Goal: Task Accomplishment & Management: Use online tool/utility

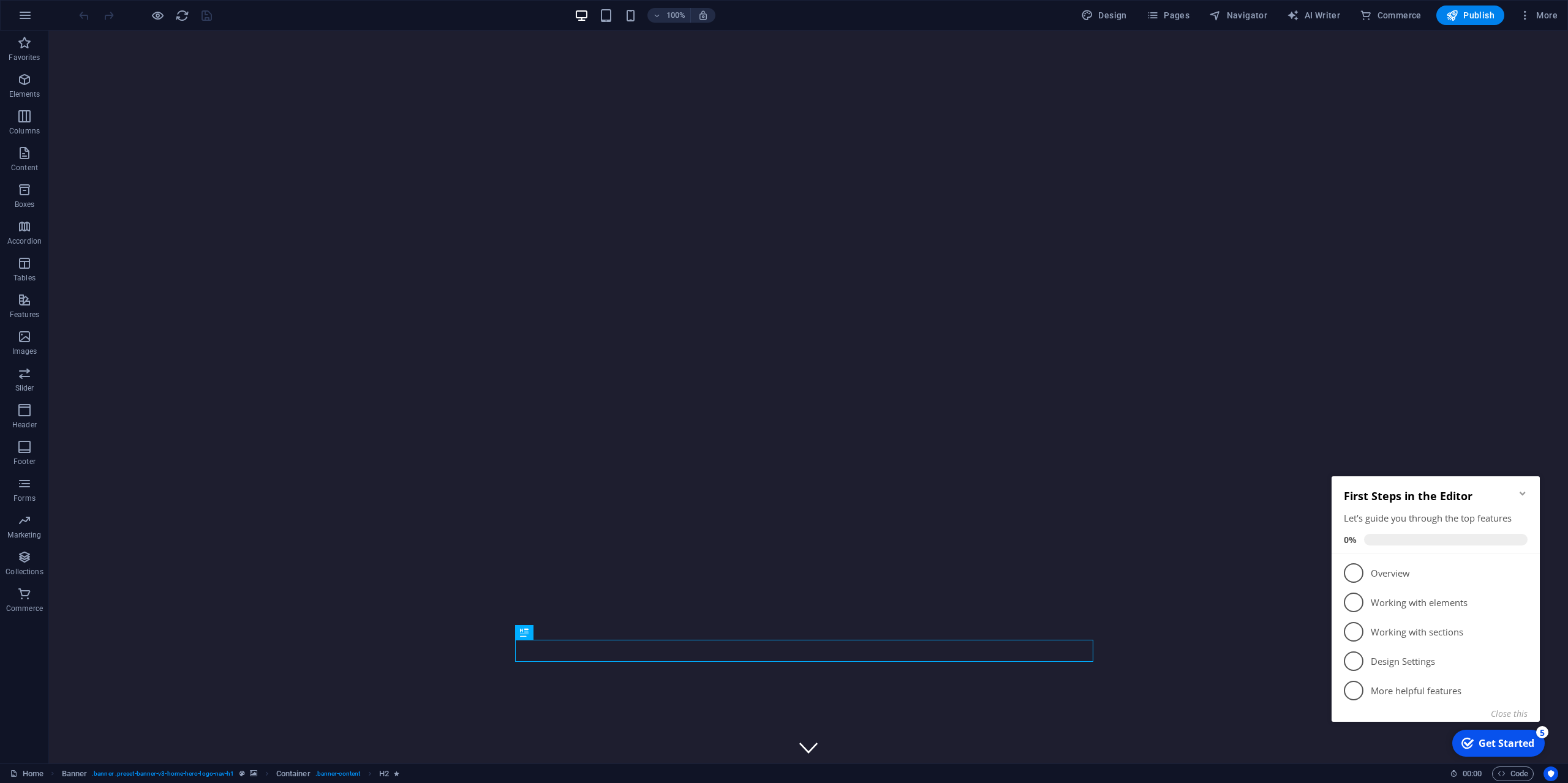
click at [1523, 493] on icon "Minimize checklist" at bounding box center [1522, 493] width 6 height 4
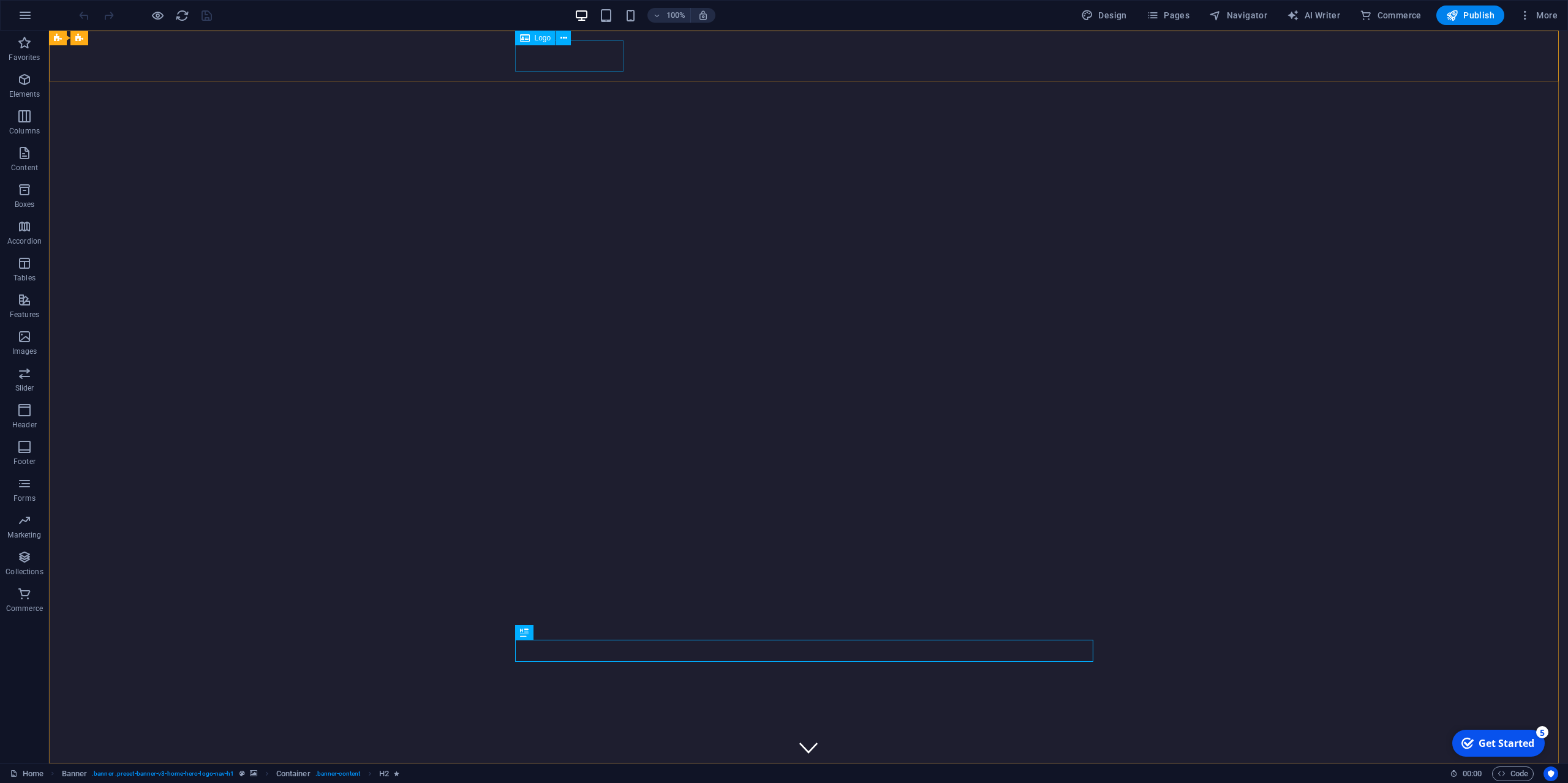
click at [542, 39] on span "Logo" at bounding box center [542, 37] width 17 height 7
click at [536, 40] on span "Logo" at bounding box center [542, 37] width 17 height 7
click at [1476, 13] on span "Publish" at bounding box center [1470, 15] width 48 height 12
click at [1414, 13] on span "Commerce" at bounding box center [1390, 15] width 62 height 12
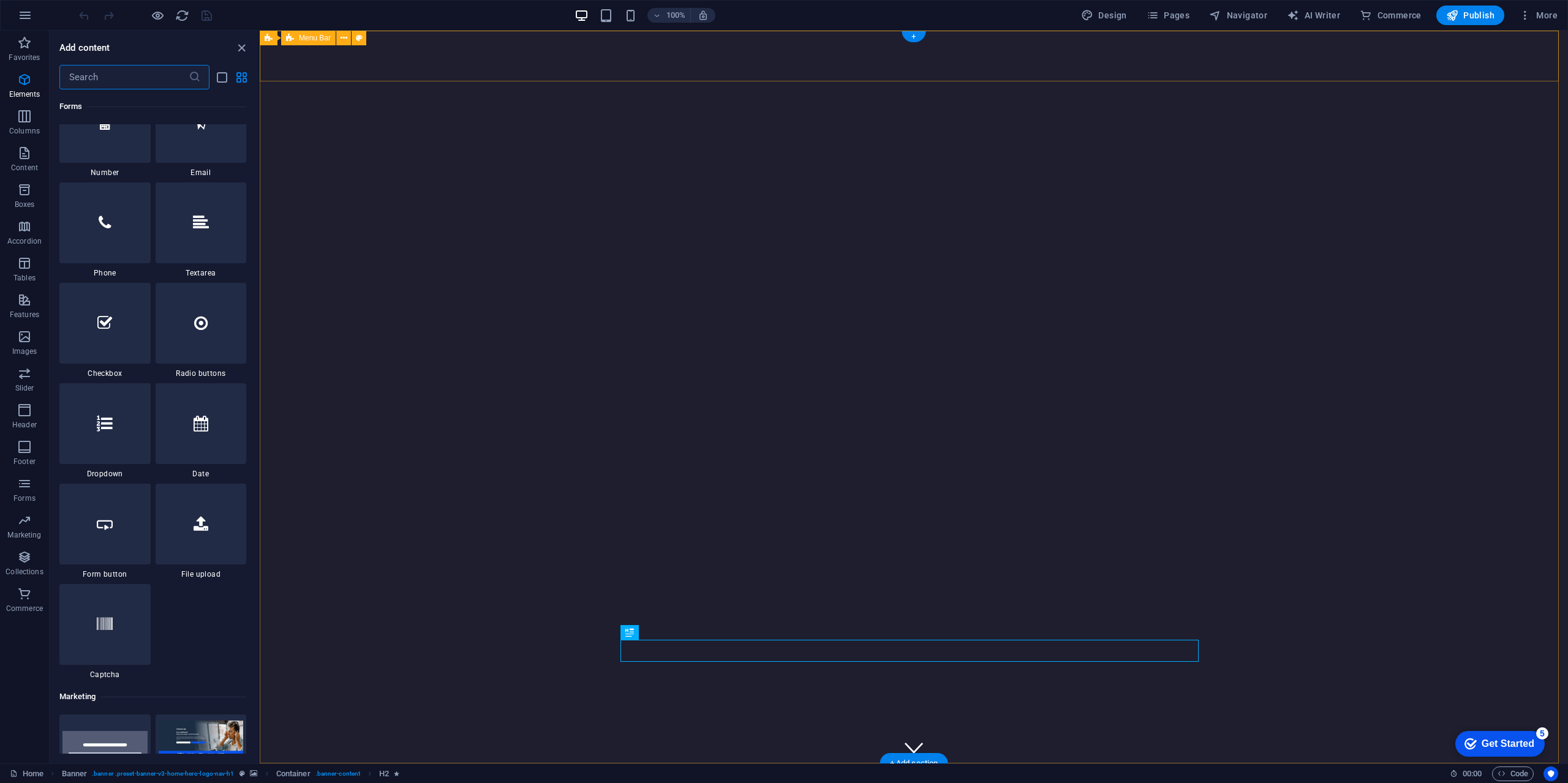
scroll to position [11804, 0]
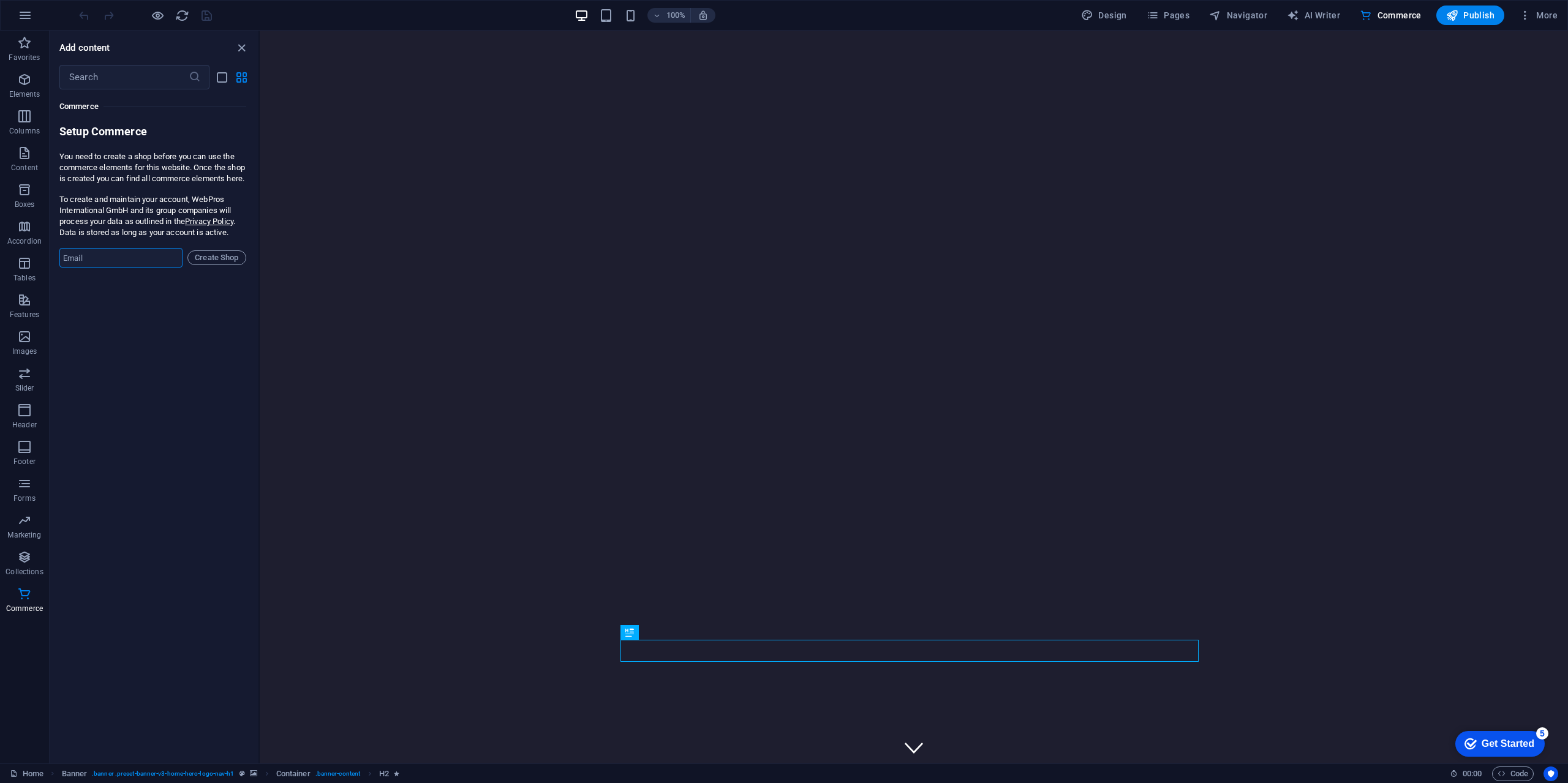
click at [101, 265] on input "email" at bounding box center [121, 258] width 123 height 20
click at [86, 283] on div "Favorites 1 Star Headline 1 Star Container Elements 1 Star Headline 1 Star Text…" at bounding box center [154, 422] width 209 height 665
click at [661, 13] on icon "button" at bounding box center [656, 16] width 9 height 8
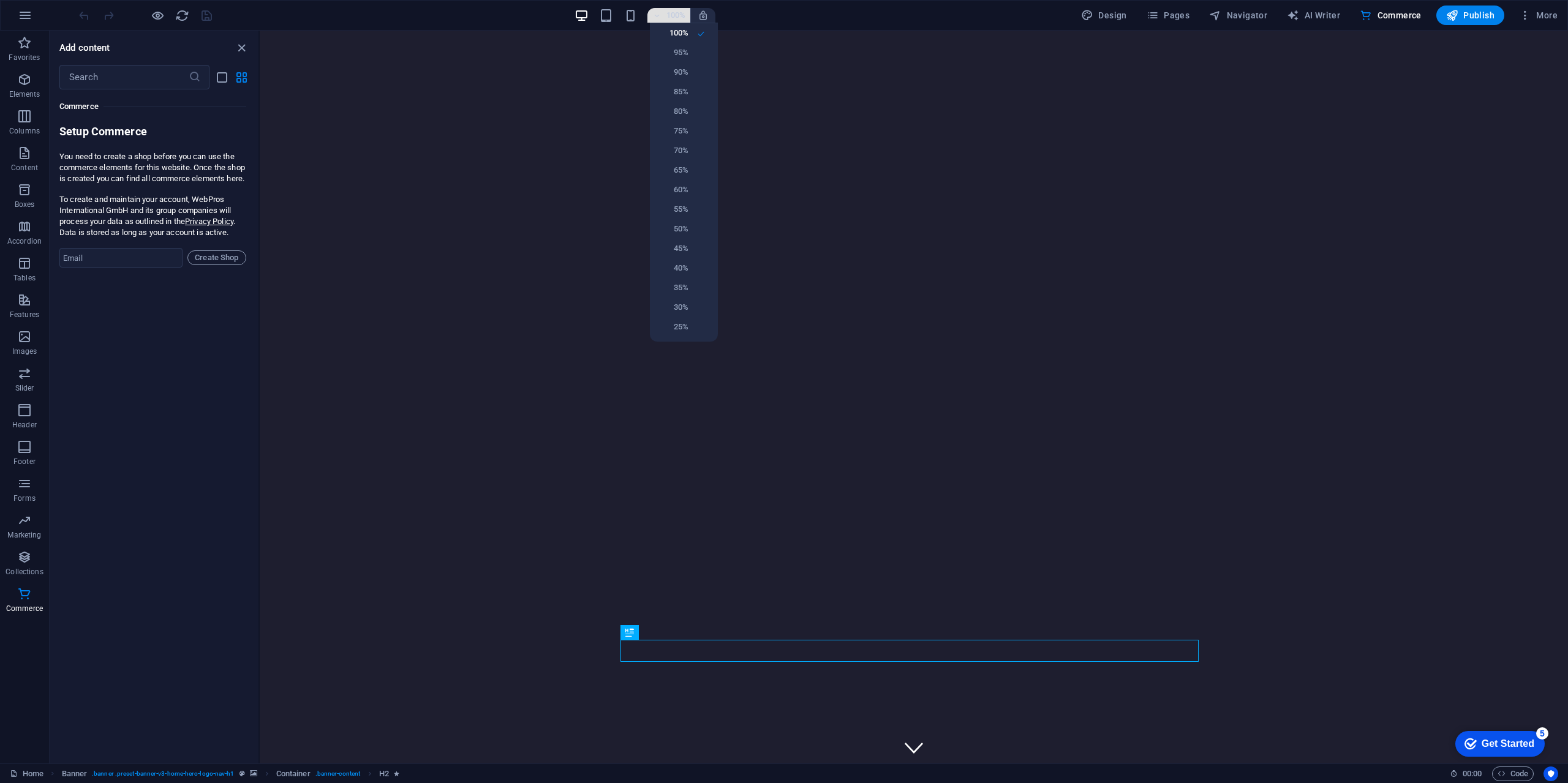
click at [661, 13] on div at bounding box center [784, 391] width 1568 height 783
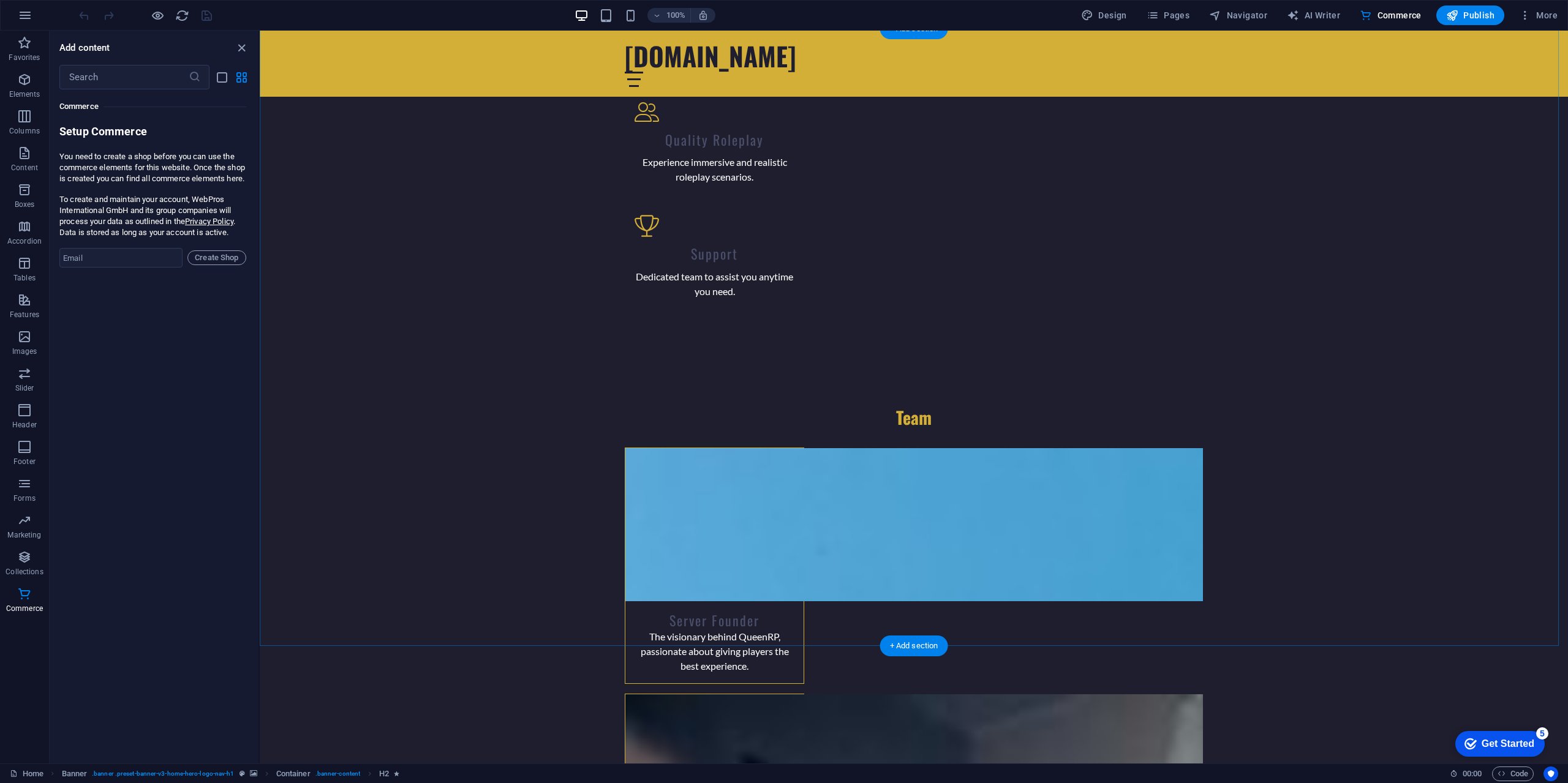
scroll to position [1103, 0]
click at [1315, 13] on span "AI Writer" at bounding box center [1313, 15] width 53 height 12
select select "English"
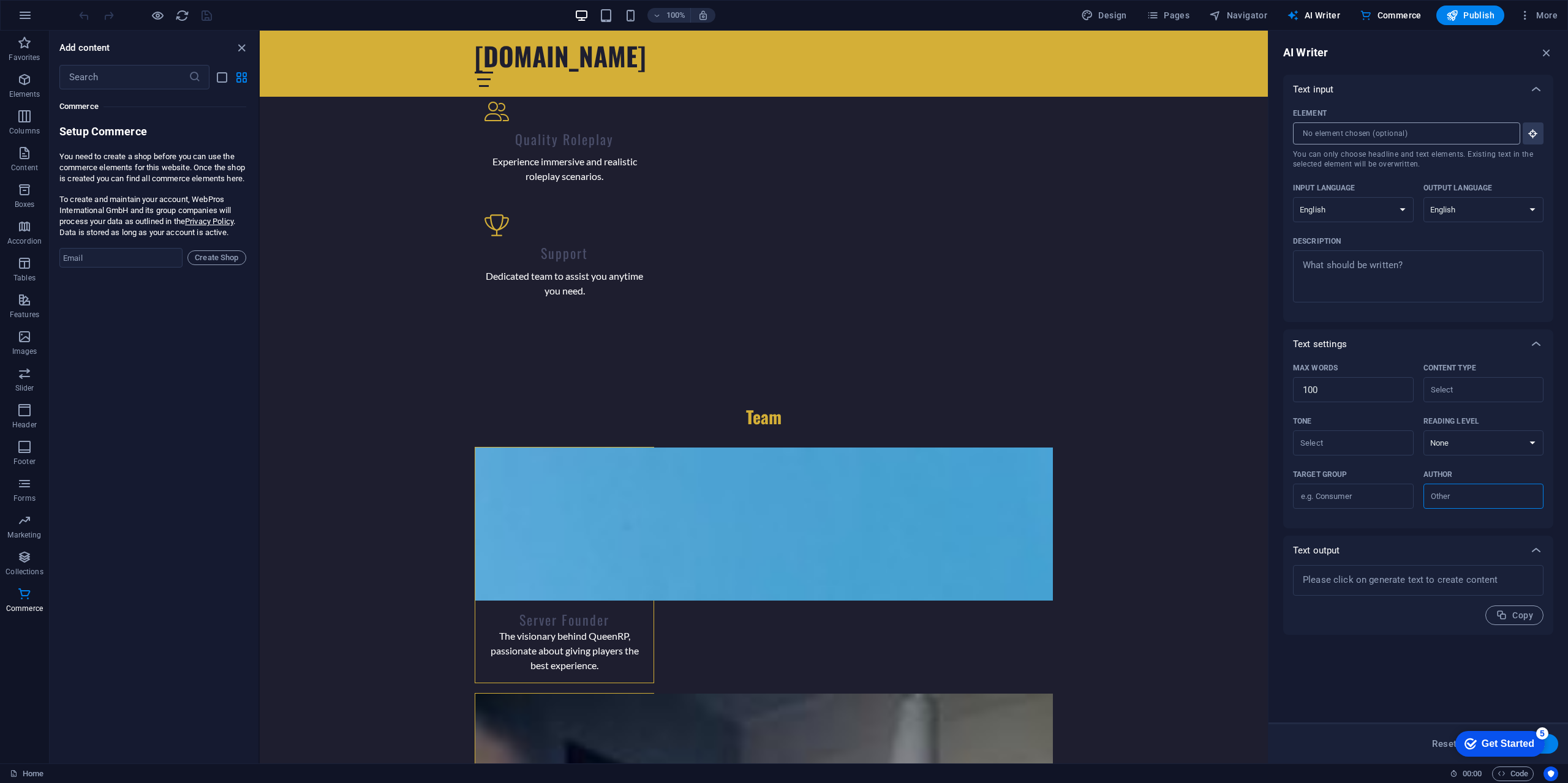
click at [1349, 128] on input "Element ​ You can only choose headline and text elements. Existing text in the …" at bounding box center [1402, 133] width 219 height 22
click at [1330, 206] on select "Albanian Arabic Armenian Awadhi Azerbaijani Bashkir Basque Belarusian Bengali B…" at bounding box center [1353, 210] width 121 height 25
click at [1427, 264] on textarea "Description x ​" at bounding box center [1418, 277] width 238 height 40
type textarea "x"
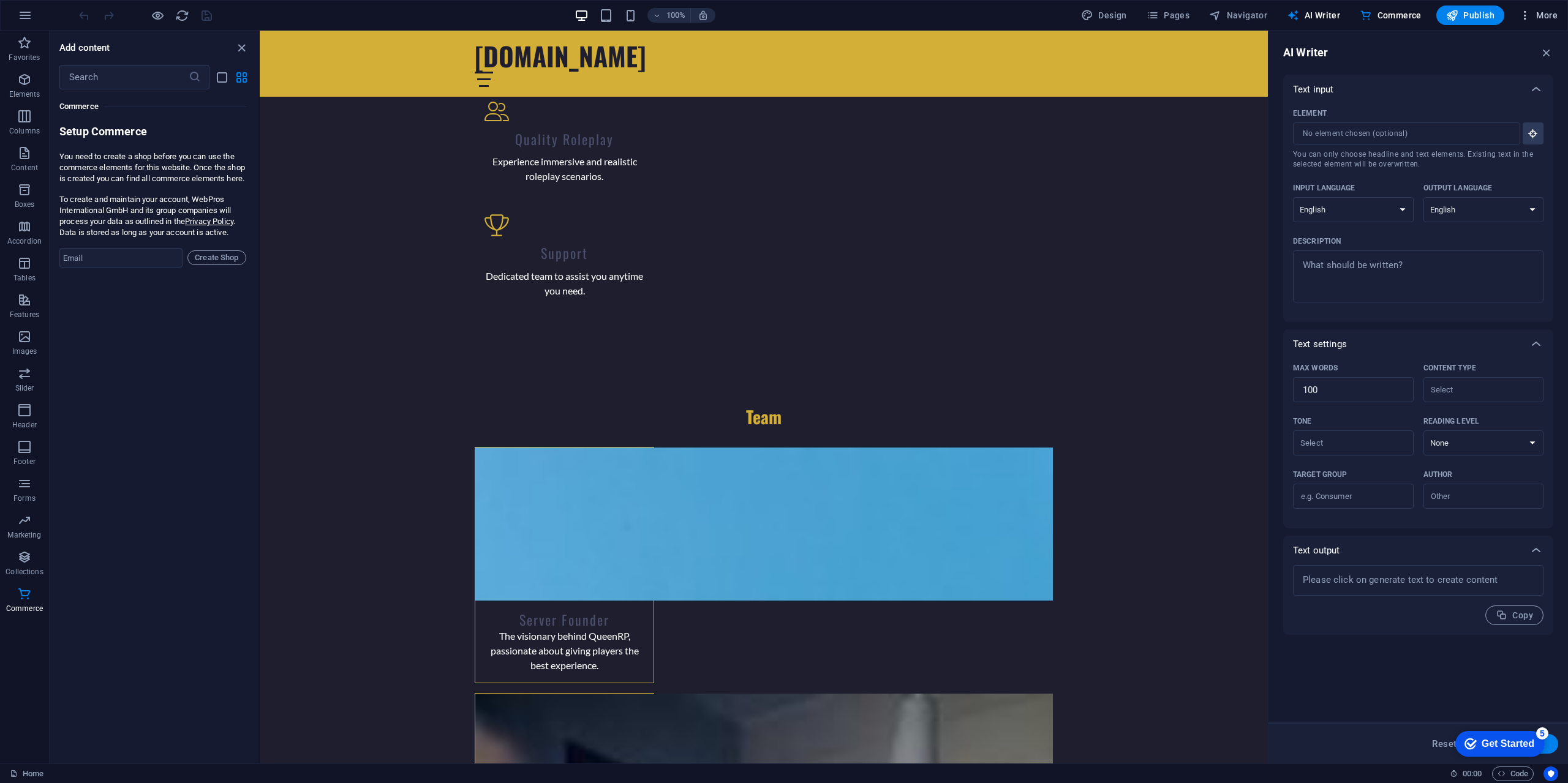
click at [1528, 10] on icon "button" at bounding box center [1524, 15] width 12 height 12
click at [1514, 60] on li "Website Settings" at bounding box center [1501, 47] width 109 height 29
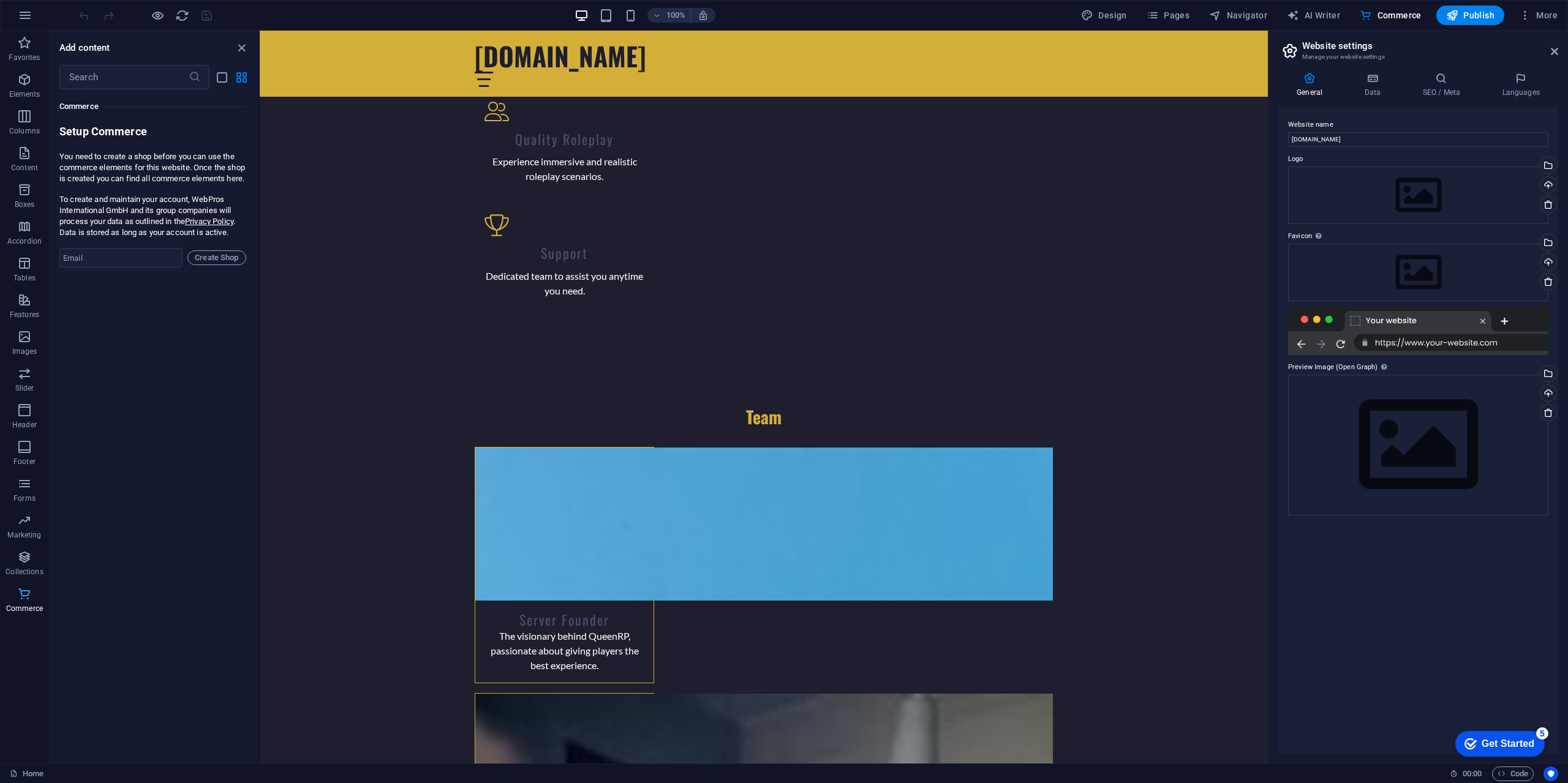
click at [17, 587] on icon "button" at bounding box center [25, 594] width 15 height 15
click at [20, 563] on icon "button" at bounding box center [25, 557] width 15 height 15
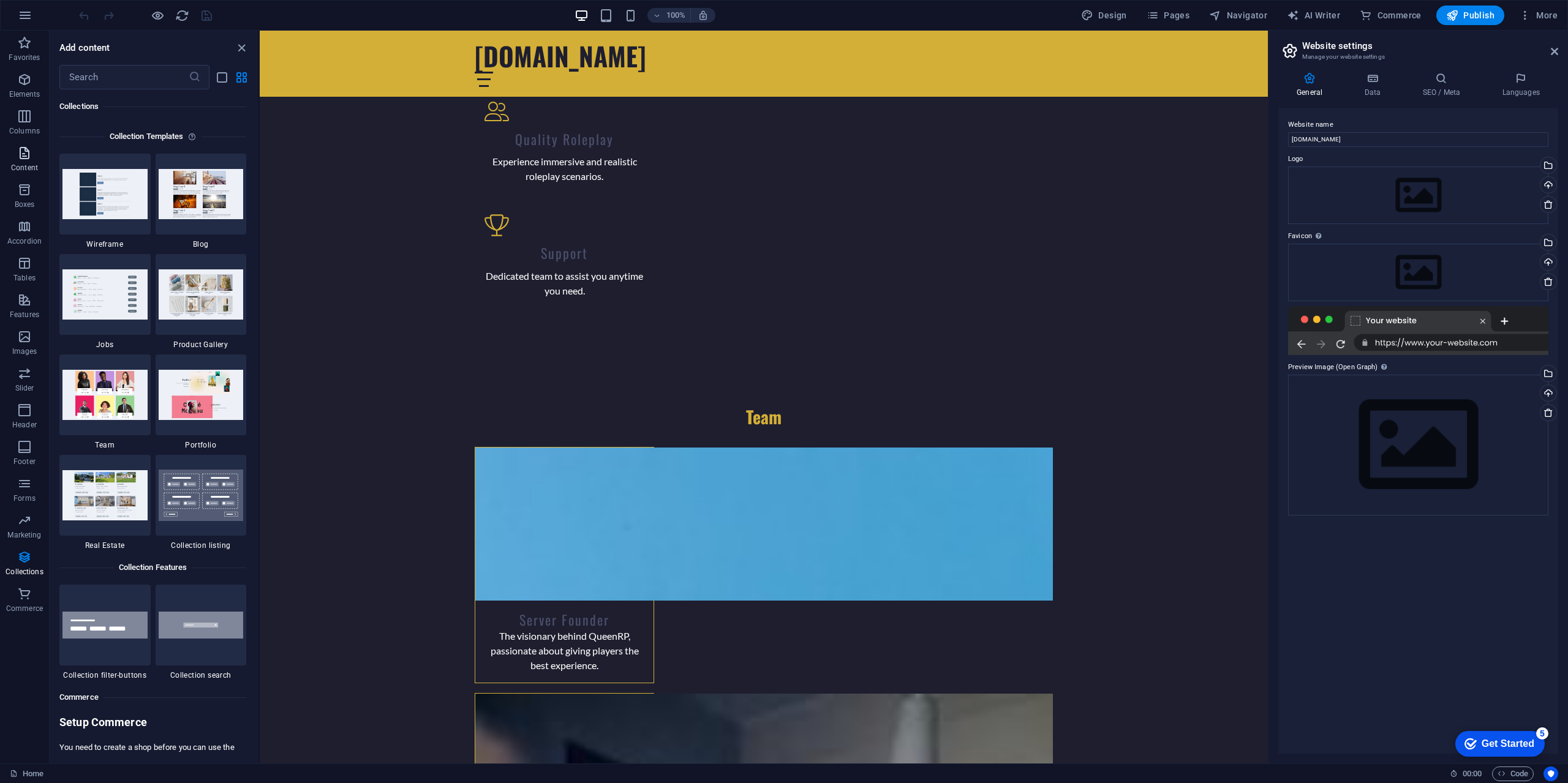
click at [27, 144] on button "Content" at bounding box center [25, 159] width 49 height 36
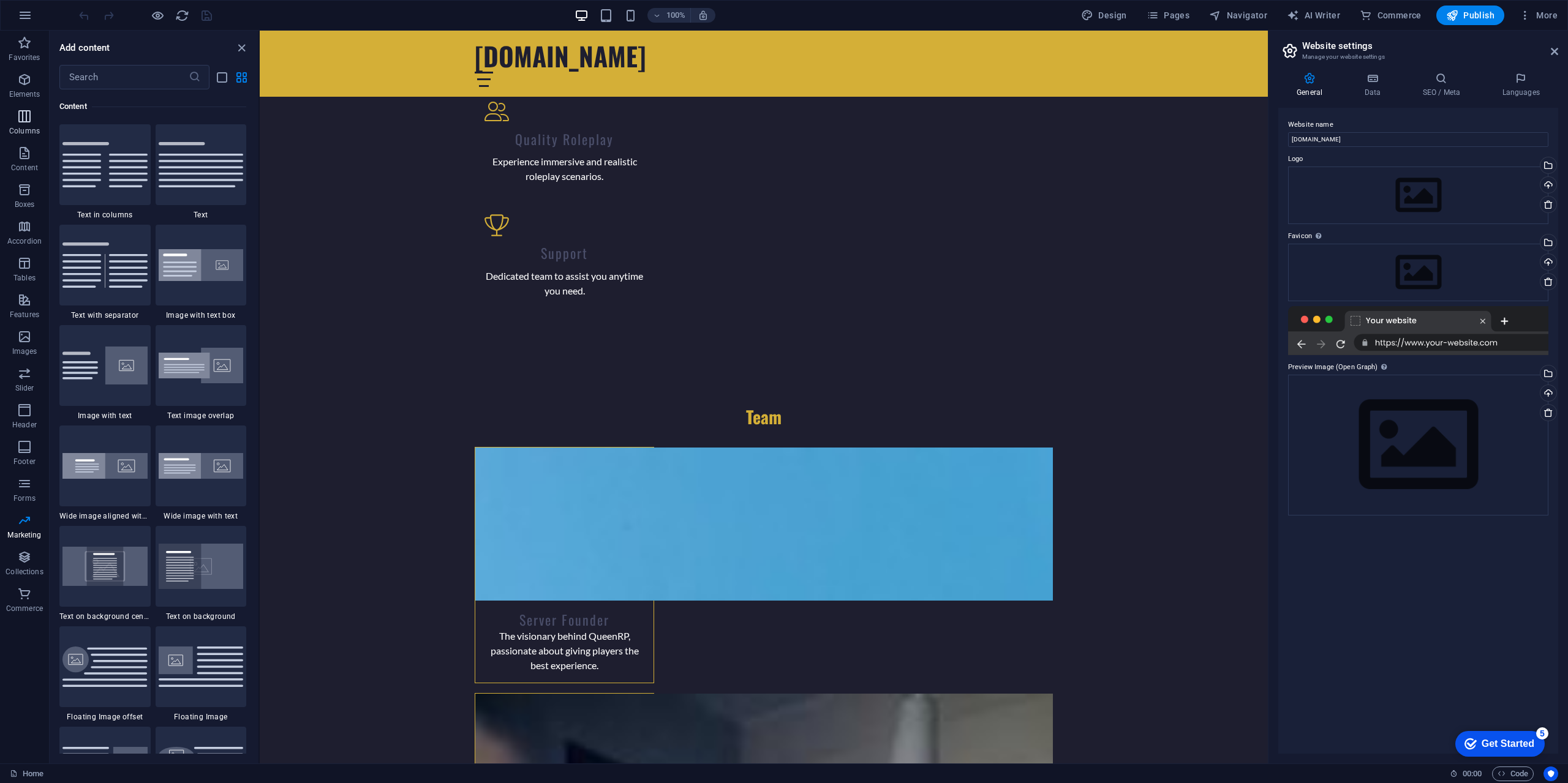
click at [27, 125] on span "Columns" at bounding box center [25, 123] width 49 height 29
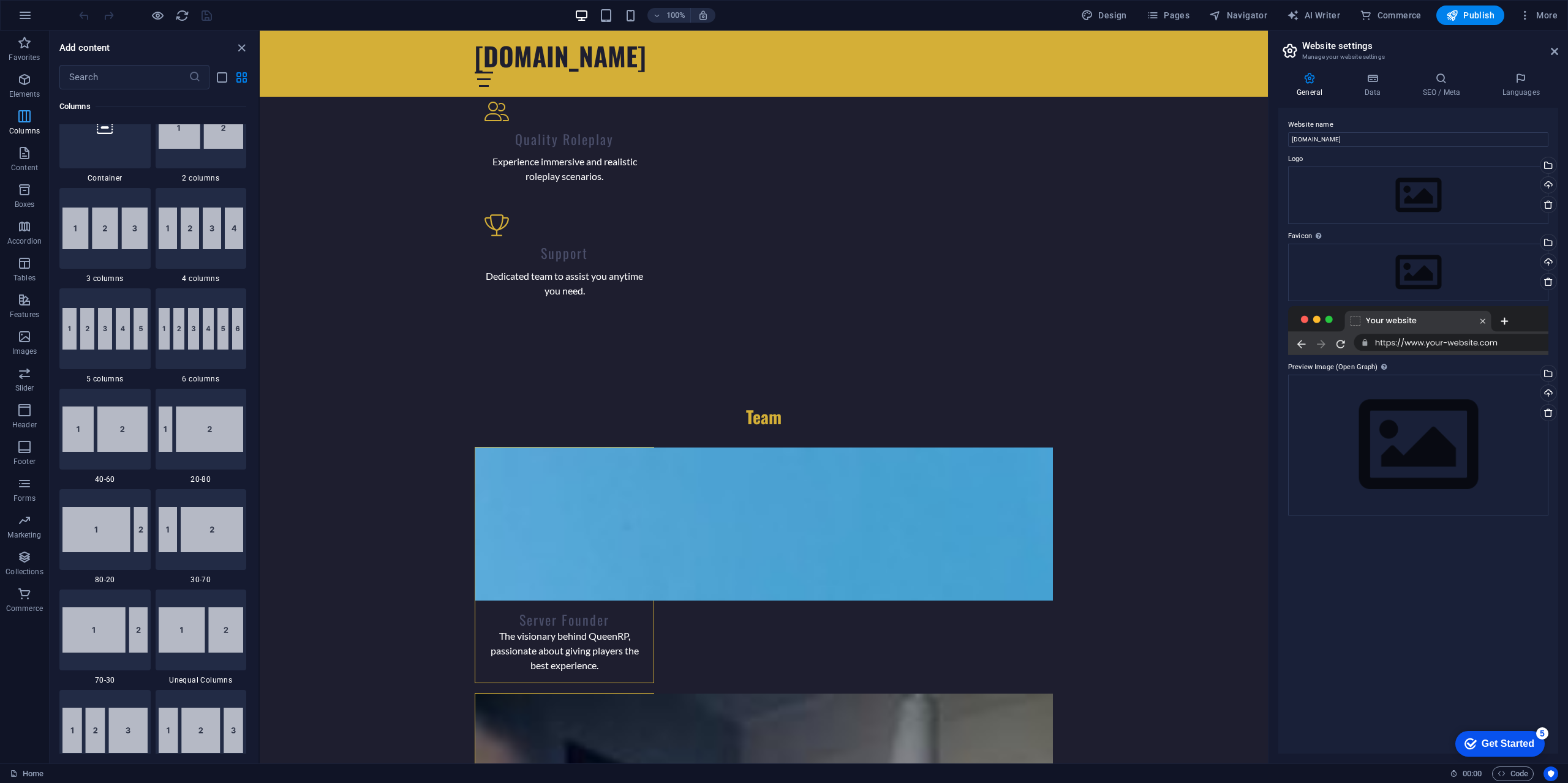
scroll to position [606, 0]
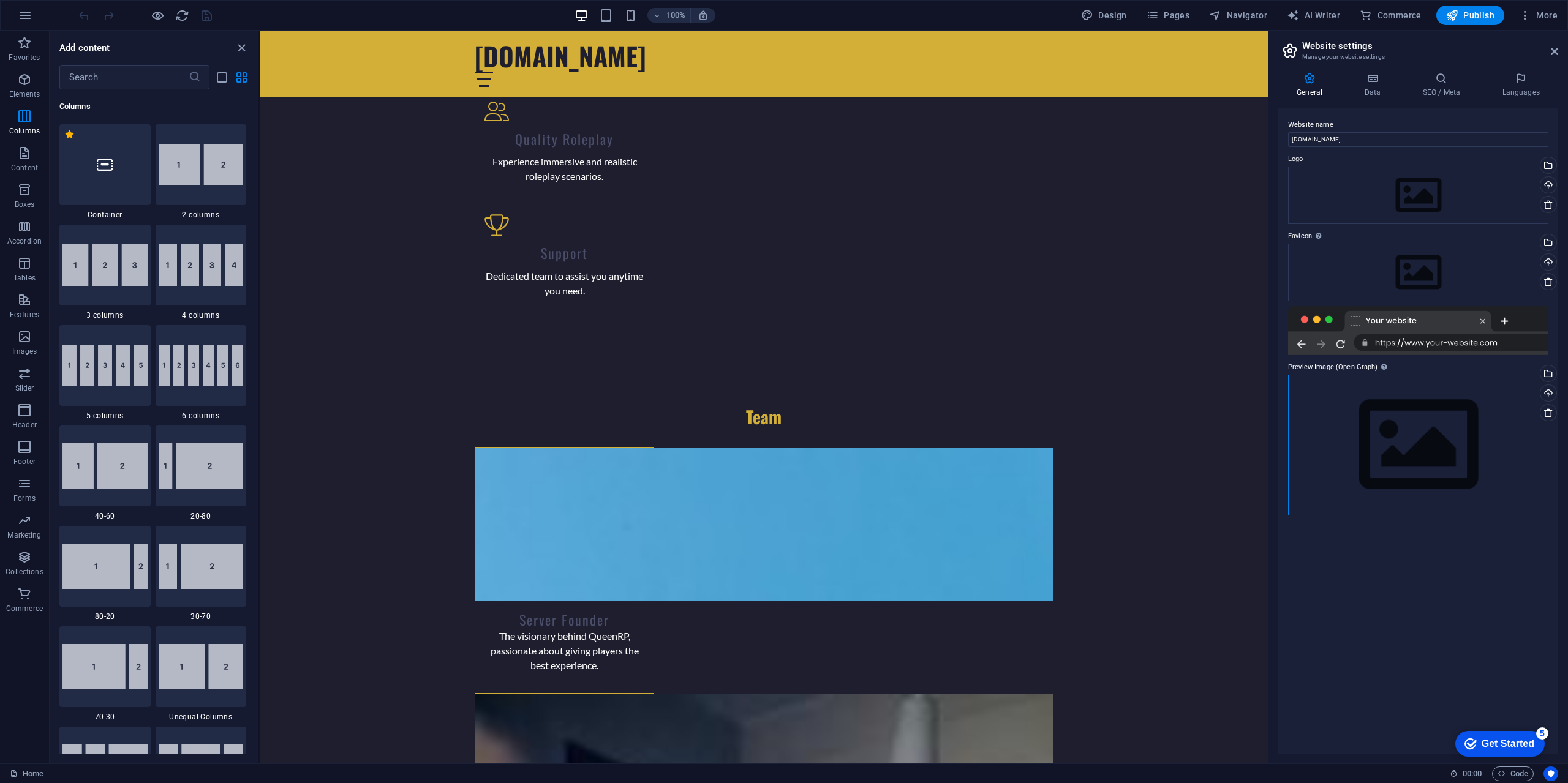
click at [1377, 390] on div "Drag files here, click to choose files or select files from Files or our free s…" at bounding box center [1418, 445] width 260 height 140
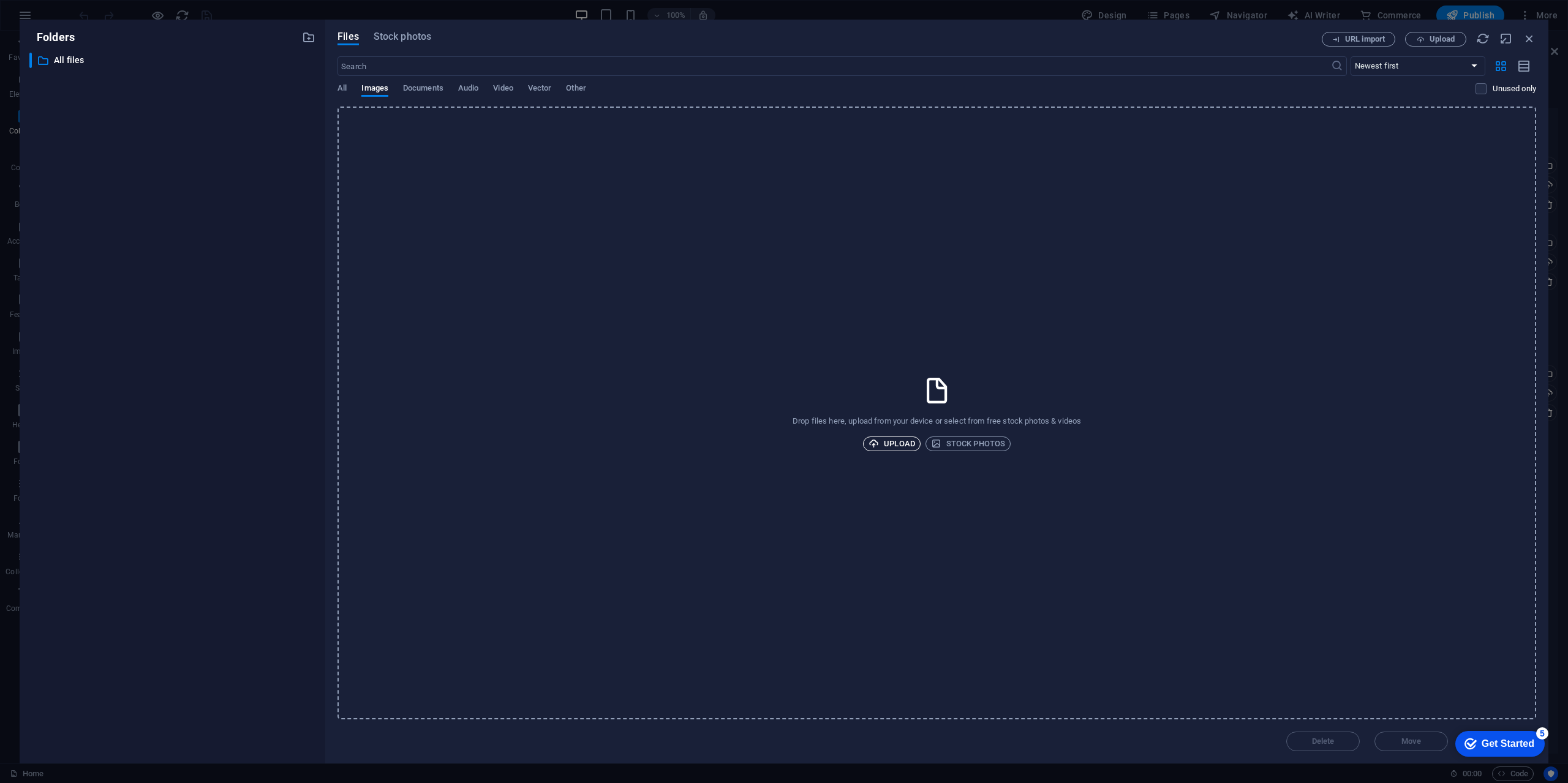
click at [884, 445] on span "Upload" at bounding box center [891, 443] width 47 height 15
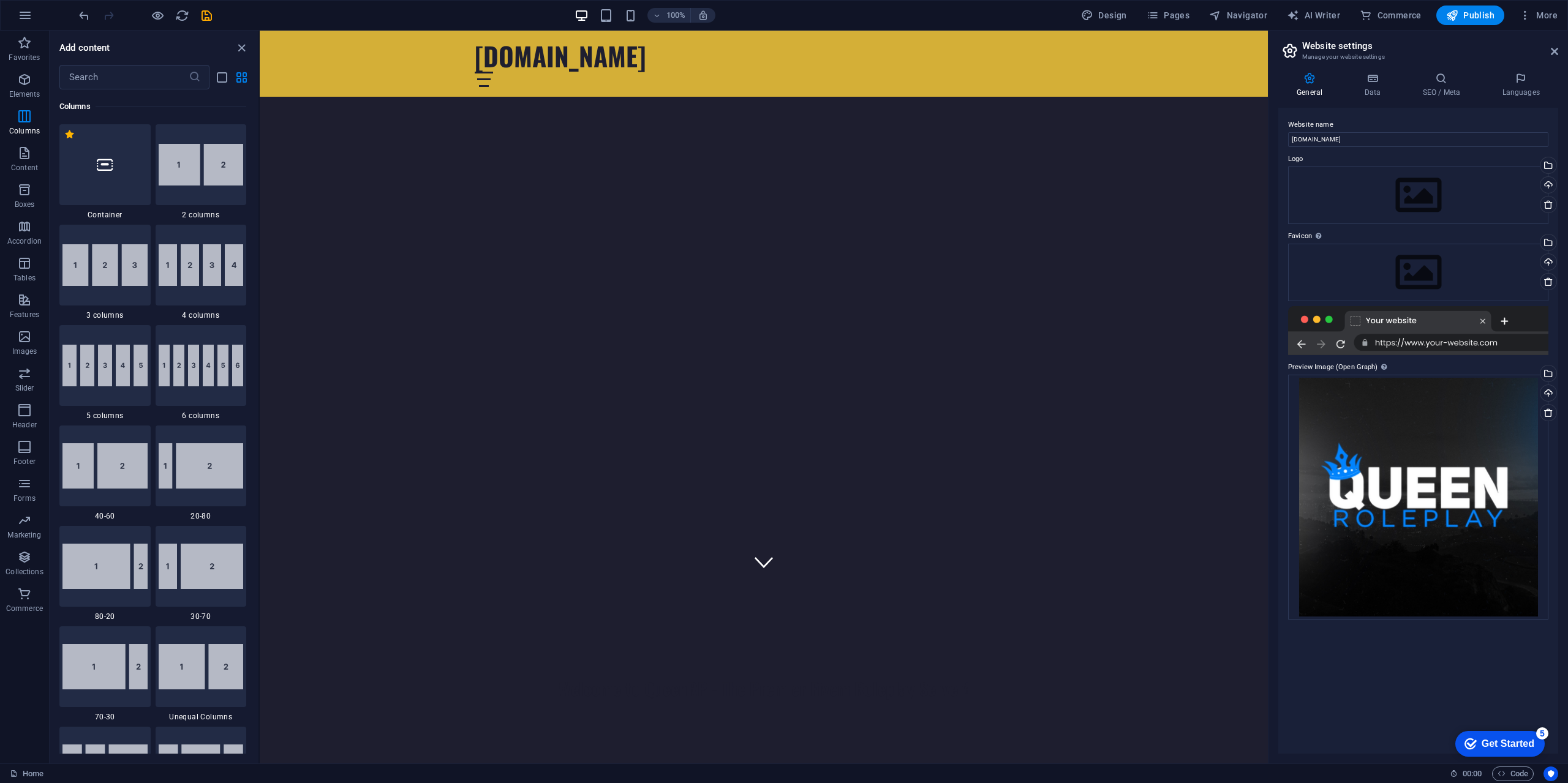
scroll to position [61, 0]
click at [1020, 781] on div "Home" at bounding box center [724, 774] width 1430 height 15
click at [1532, 735] on div "checkmark Get Started 5" at bounding box center [1499, 744] width 90 height 25
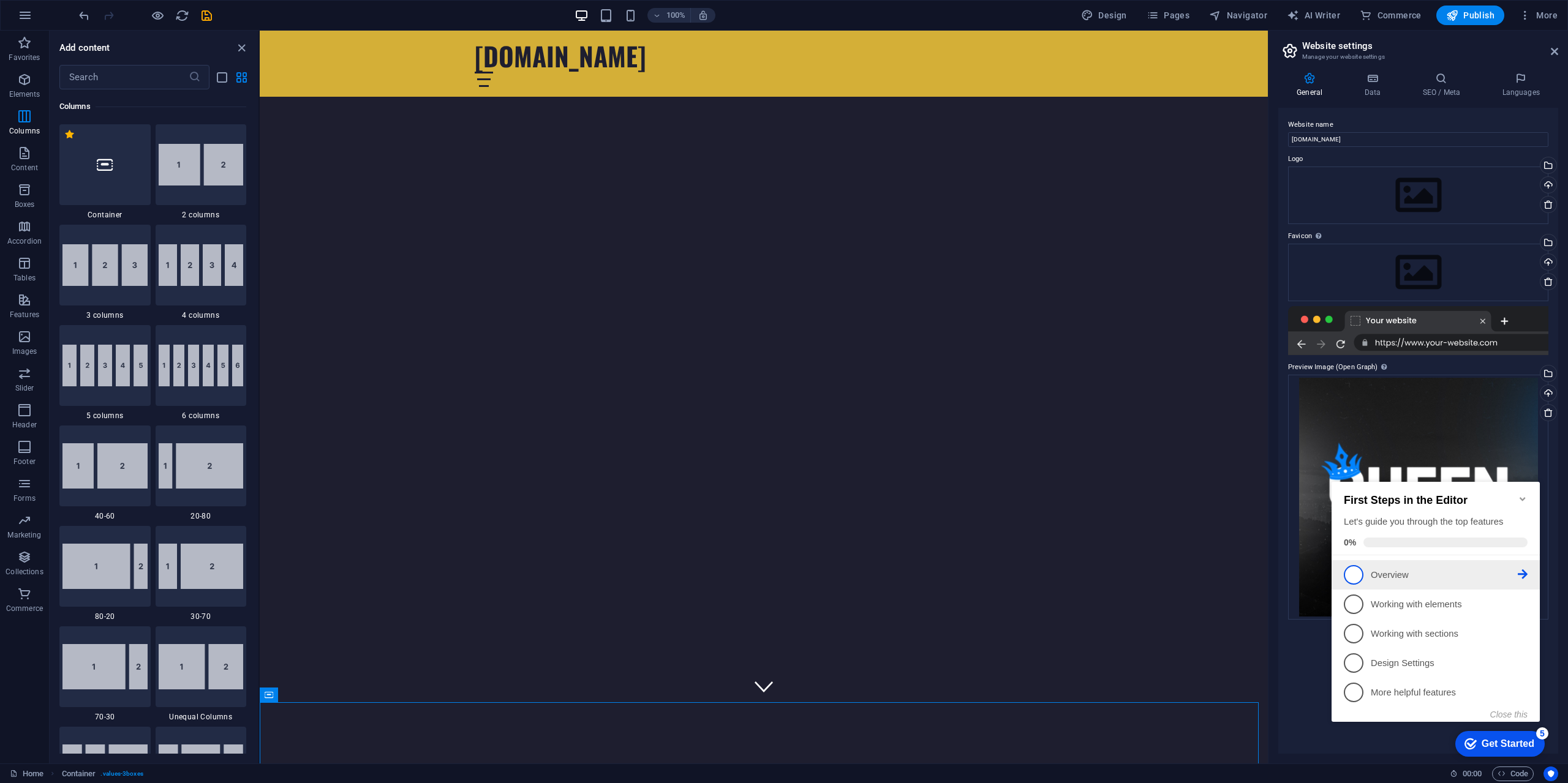
click at [1378, 581] on link "1 Overview - incomplete" at bounding box center [1436, 575] width 184 height 20
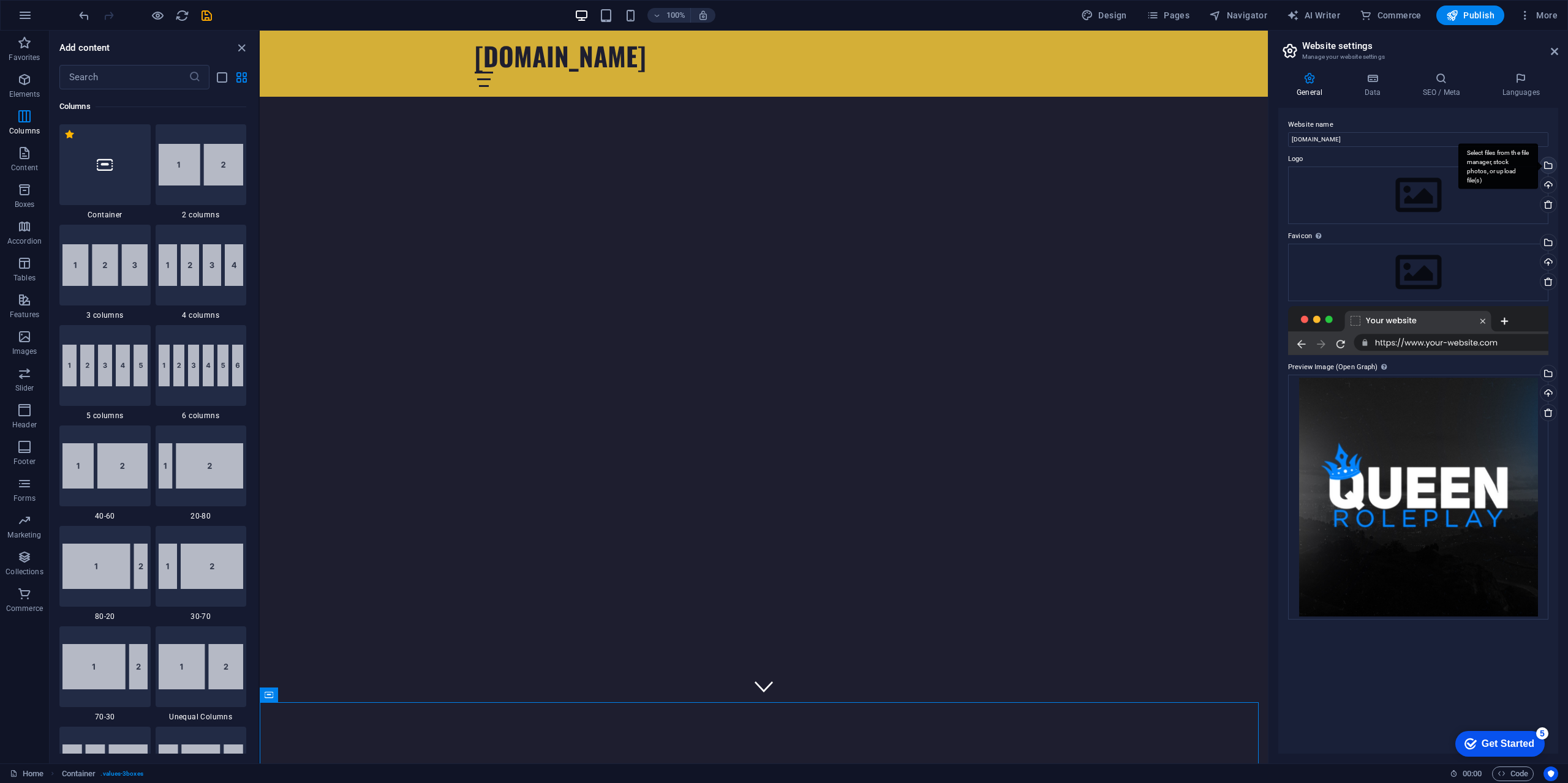
scroll to position [0, 0]
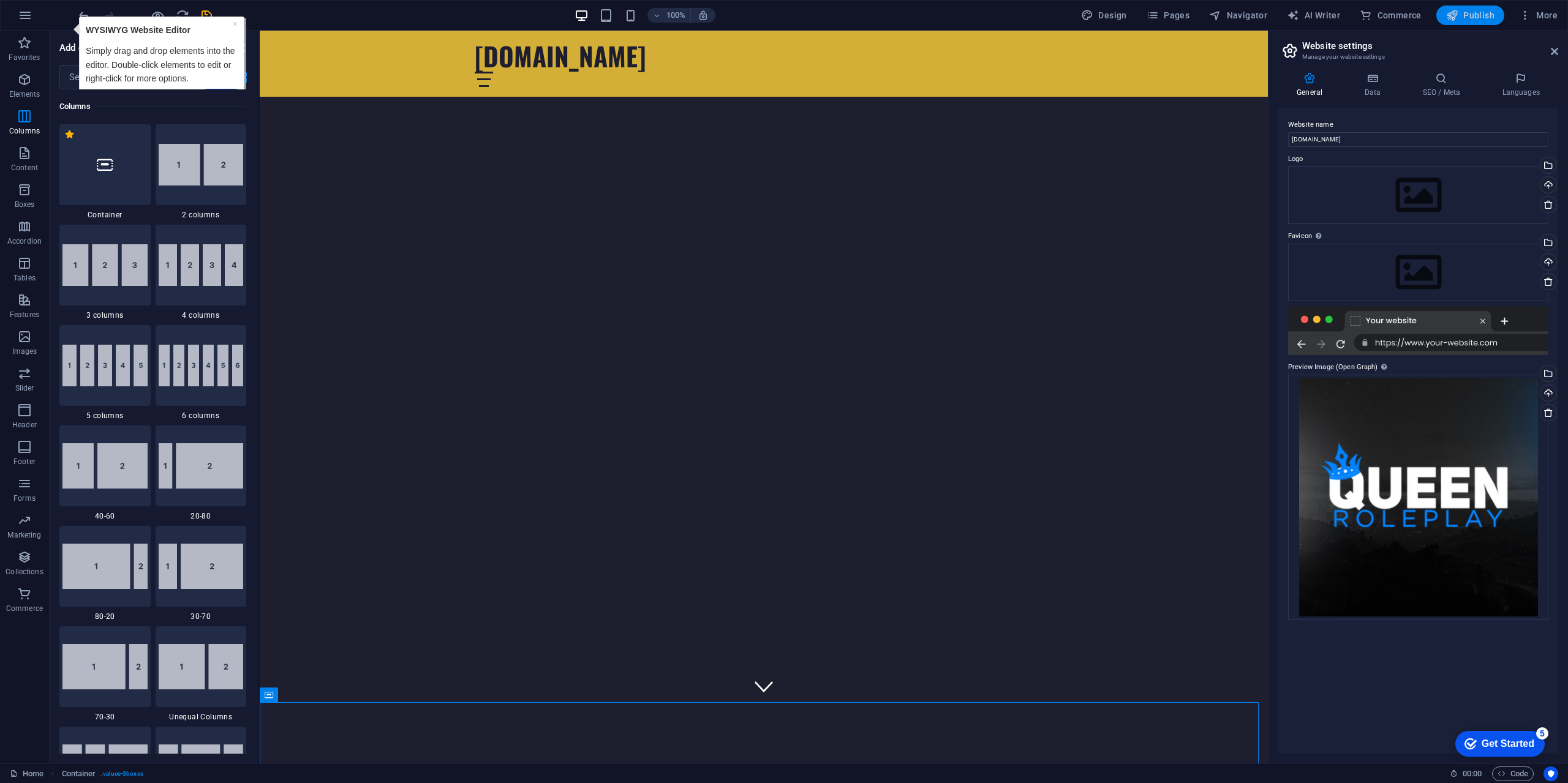
click at [1462, 13] on span "Publish" at bounding box center [1470, 15] width 48 height 12
